Goal: Navigation & Orientation: Find specific page/section

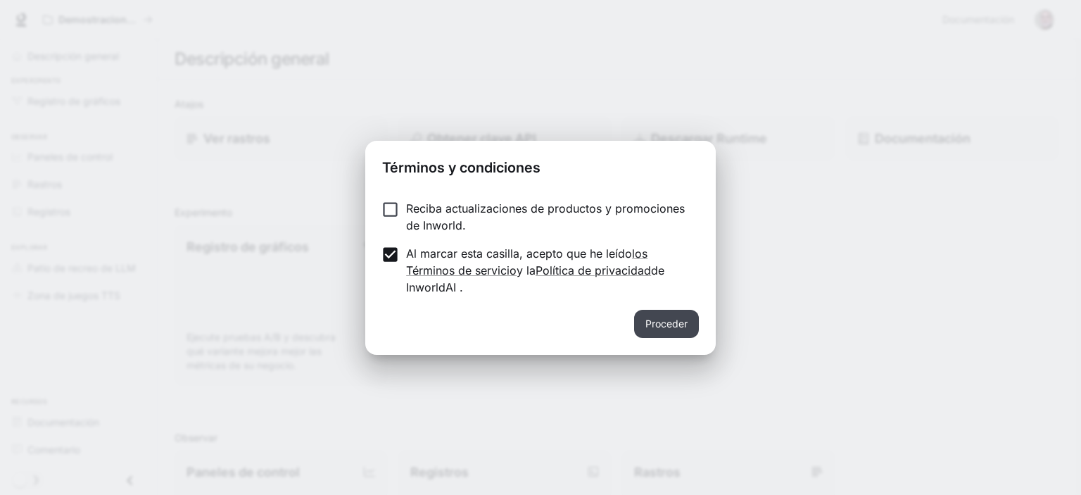
click at [655, 326] on font "Proceder" at bounding box center [666, 323] width 42 height 12
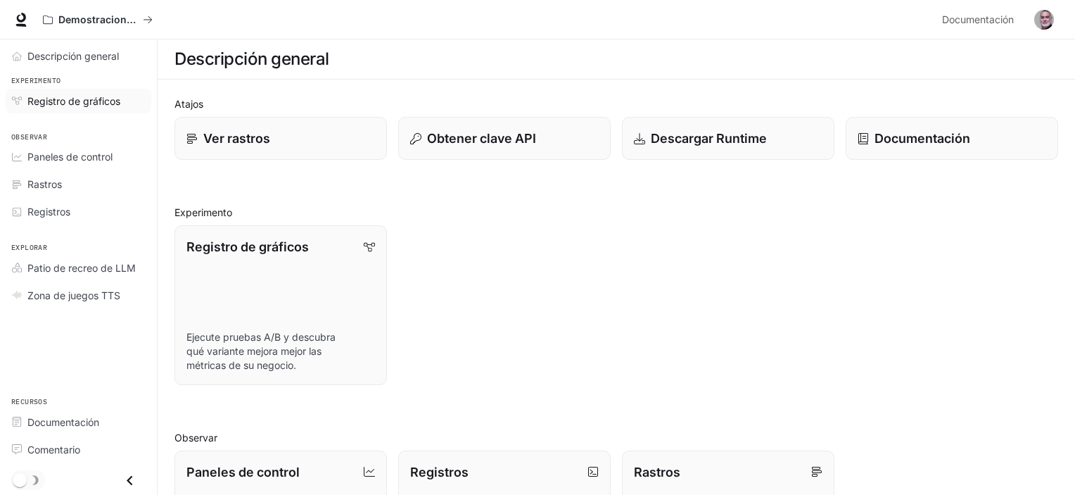
click at [83, 101] on font "Registro de gráficos" at bounding box center [73, 101] width 93 height 12
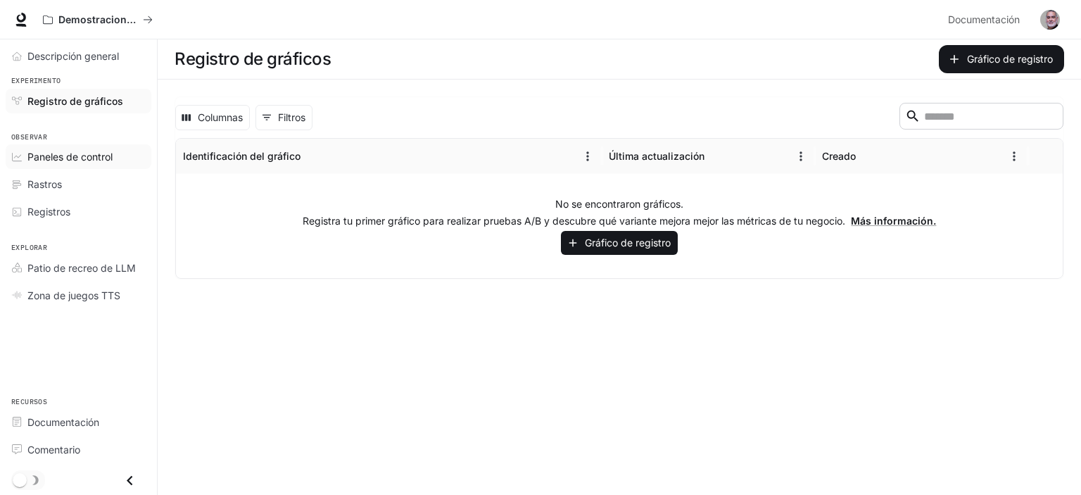
click at [67, 154] on font "Paneles de control" at bounding box center [69, 157] width 85 height 12
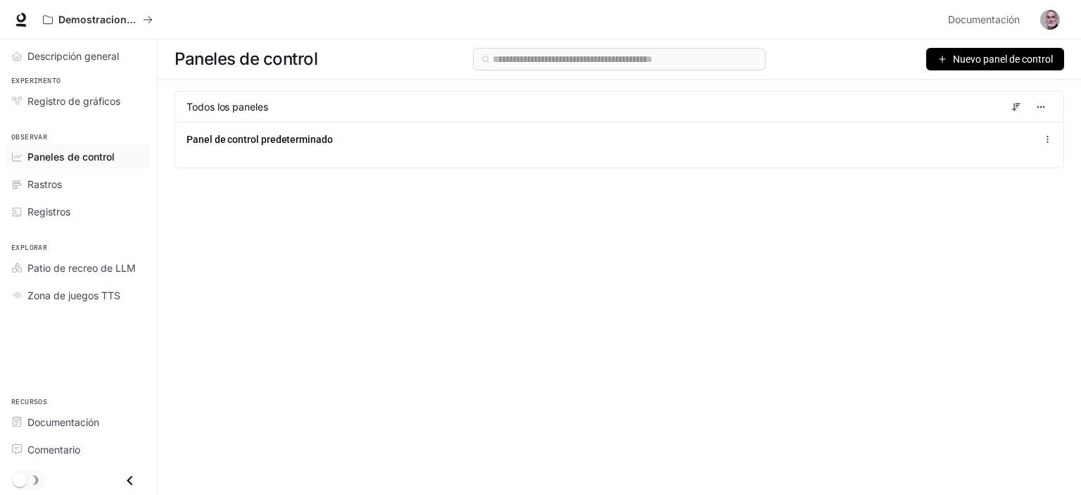
click at [37, 186] on font "Rastros" at bounding box center [44, 184] width 34 height 12
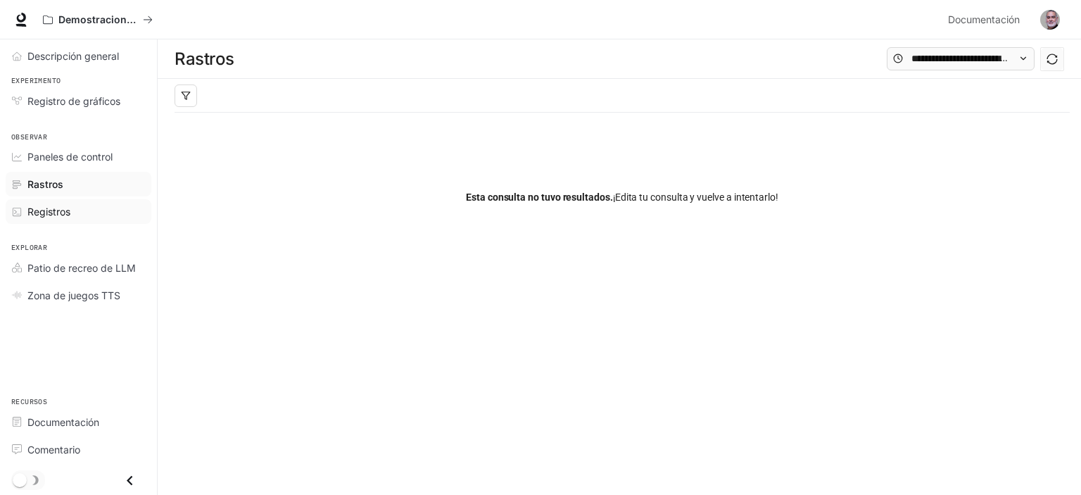
click at [39, 209] on font "Registros" at bounding box center [48, 212] width 43 height 12
